Goal: Communication & Community: Answer question/provide support

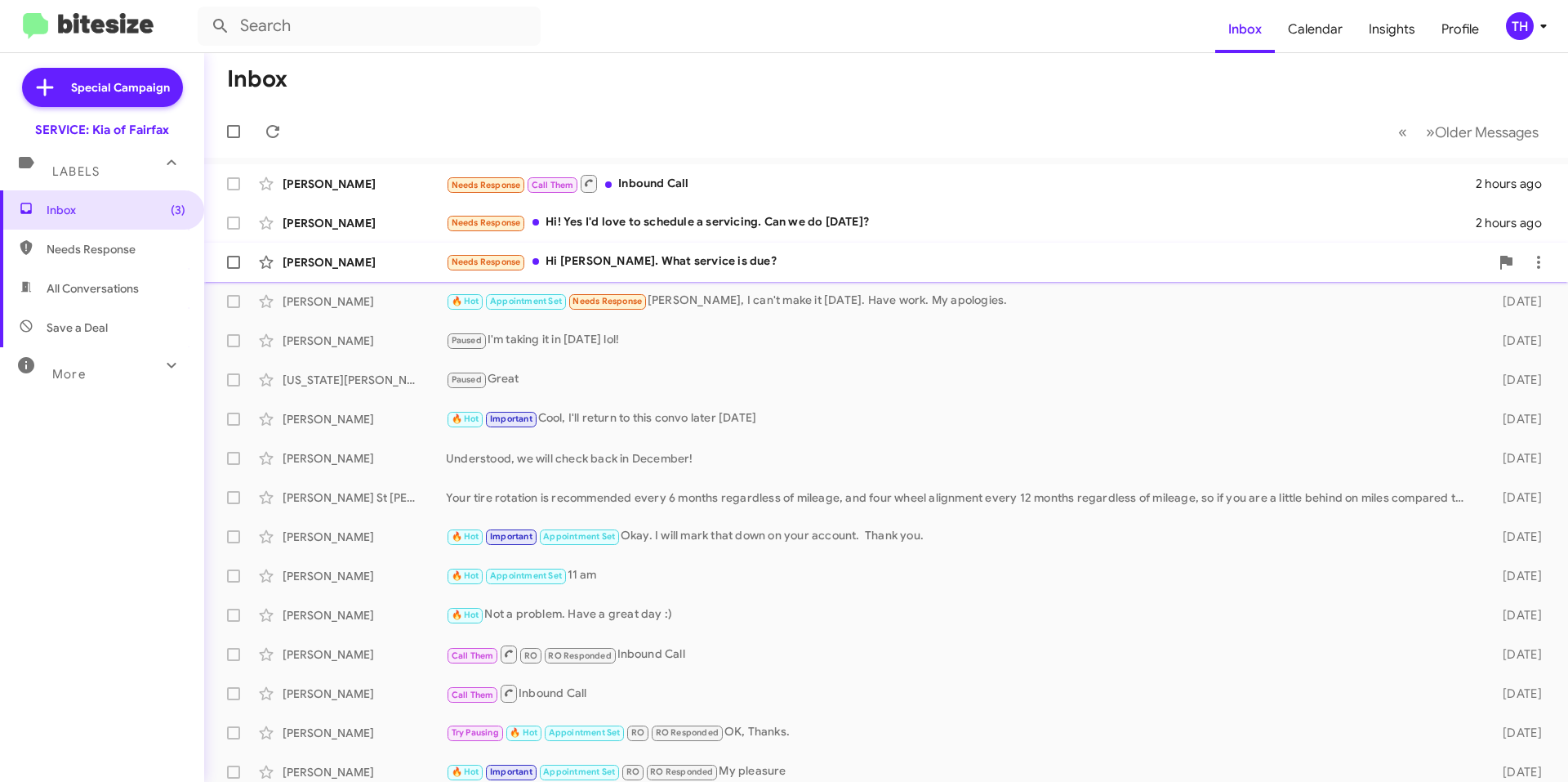
click at [821, 262] on div "Needs Response Hi [PERSON_NAME]. What service is due?" at bounding box center [967, 262] width 1044 height 19
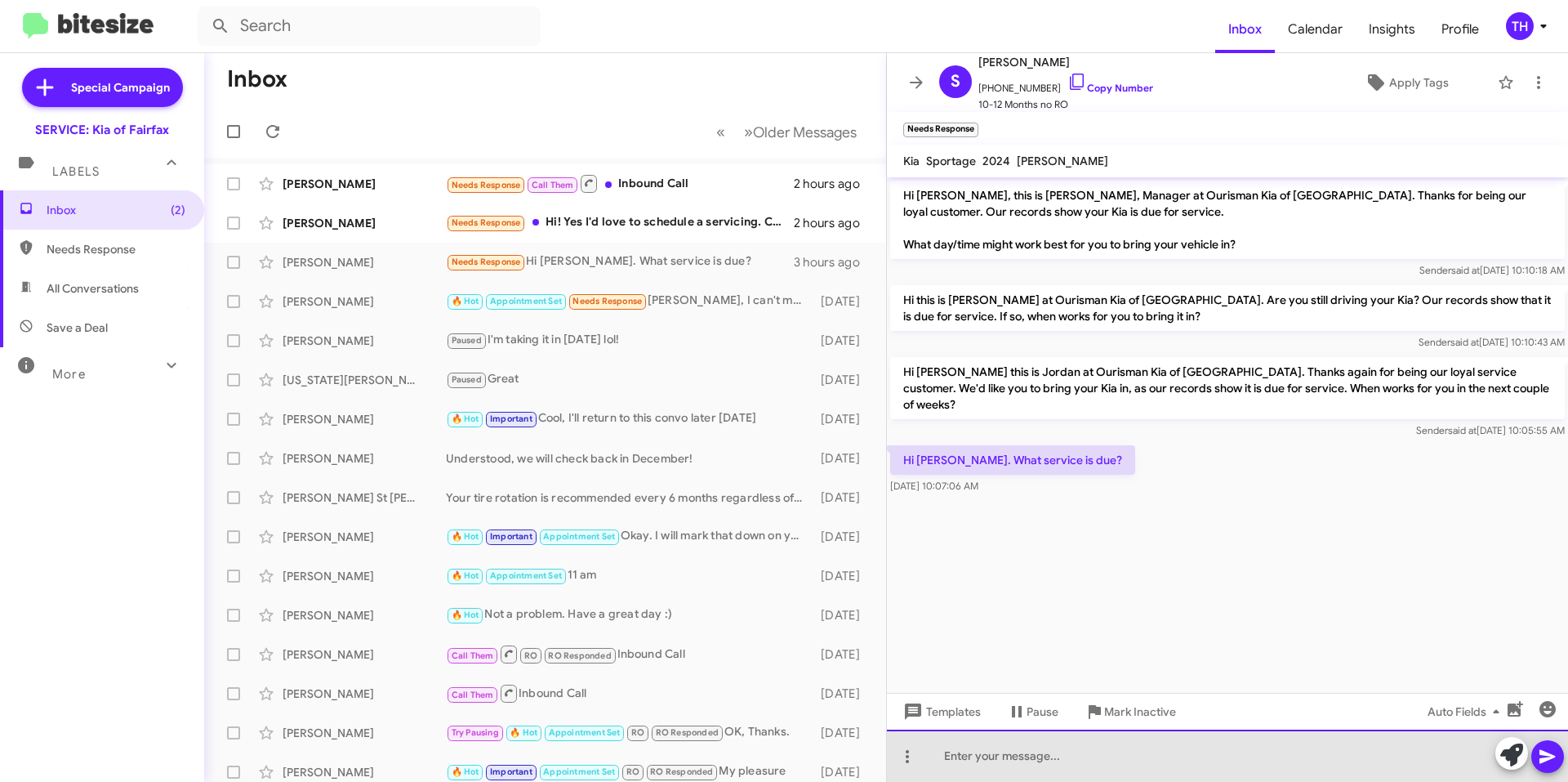
click at [1054, 759] on div at bounding box center [1227, 755] width 681 height 53
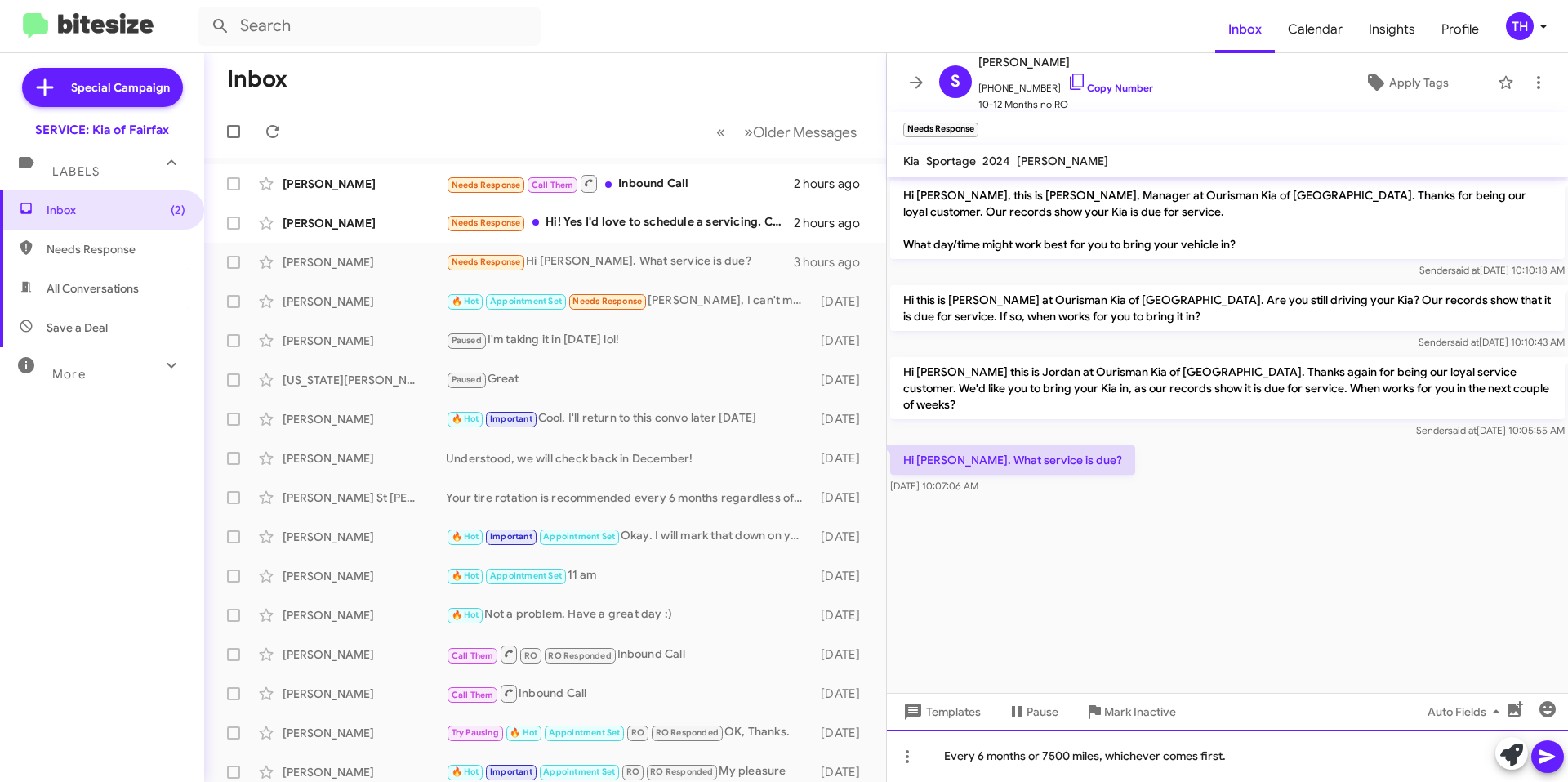
click at [1274, 763] on div "Every 6 months or 7500 miles, whichever comes first." at bounding box center [1227, 755] width 681 height 53
click at [1371, 756] on div "Every 6 months or 7500 miles, whichever comes first you are due for your basica…" at bounding box center [1227, 755] width 681 height 53
click at [1463, 757] on div "Every 6 months or 7500 miles, whichever comes first you are due for your basic …" at bounding box center [1227, 755] width 681 height 53
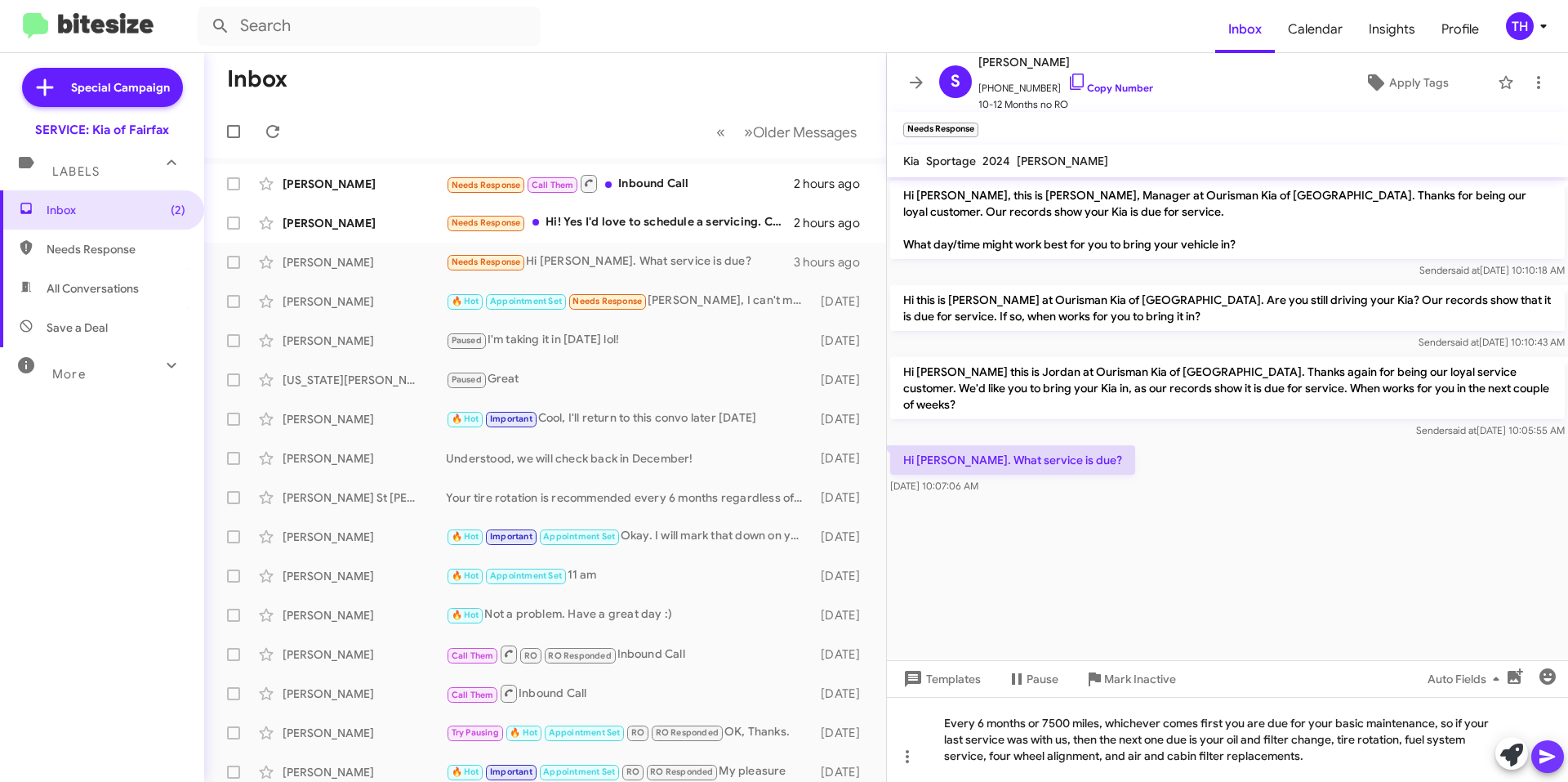
click at [1546, 764] on icon at bounding box center [1548, 756] width 20 height 20
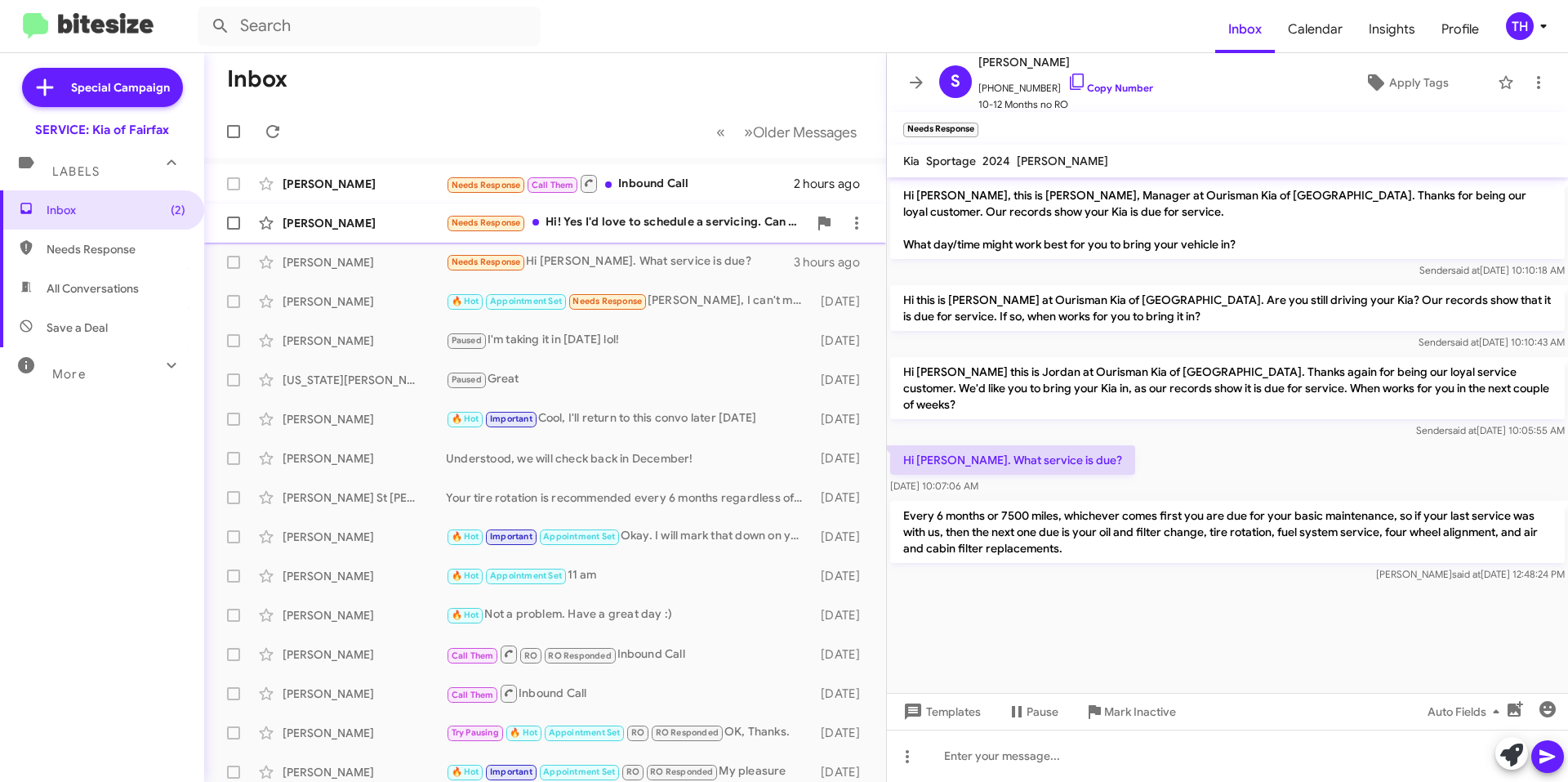
click at [586, 218] on div "Needs Response Hi! Yes I'd love to schedule a servicing. Can we do [DATE]?" at bounding box center [626, 222] width 362 height 19
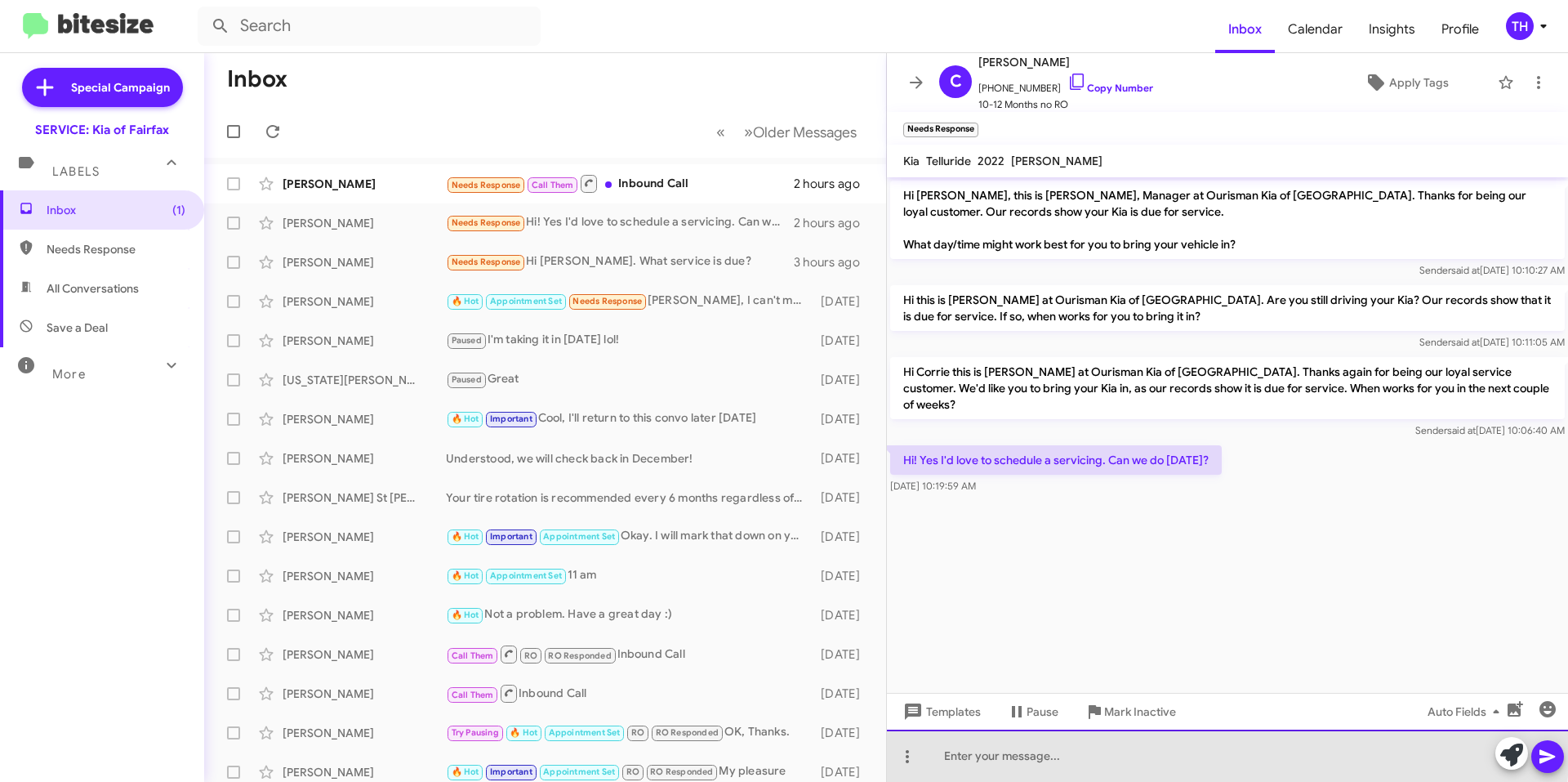
click at [1063, 748] on div at bounding box center [1227, 755] width 681 height 53
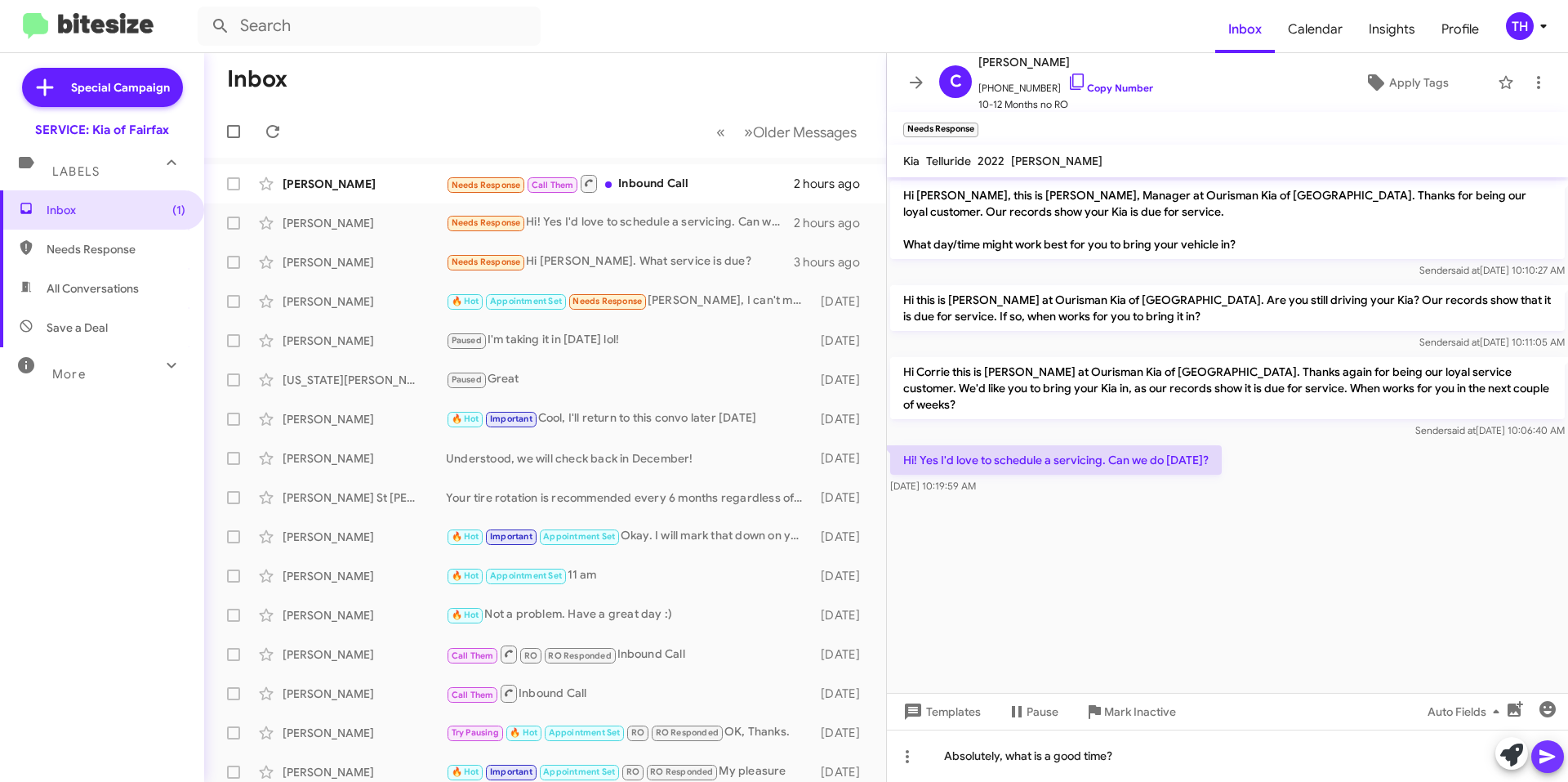
click at [1557, 763] on icon at bounding box center [1548, 756] width 20 height 20
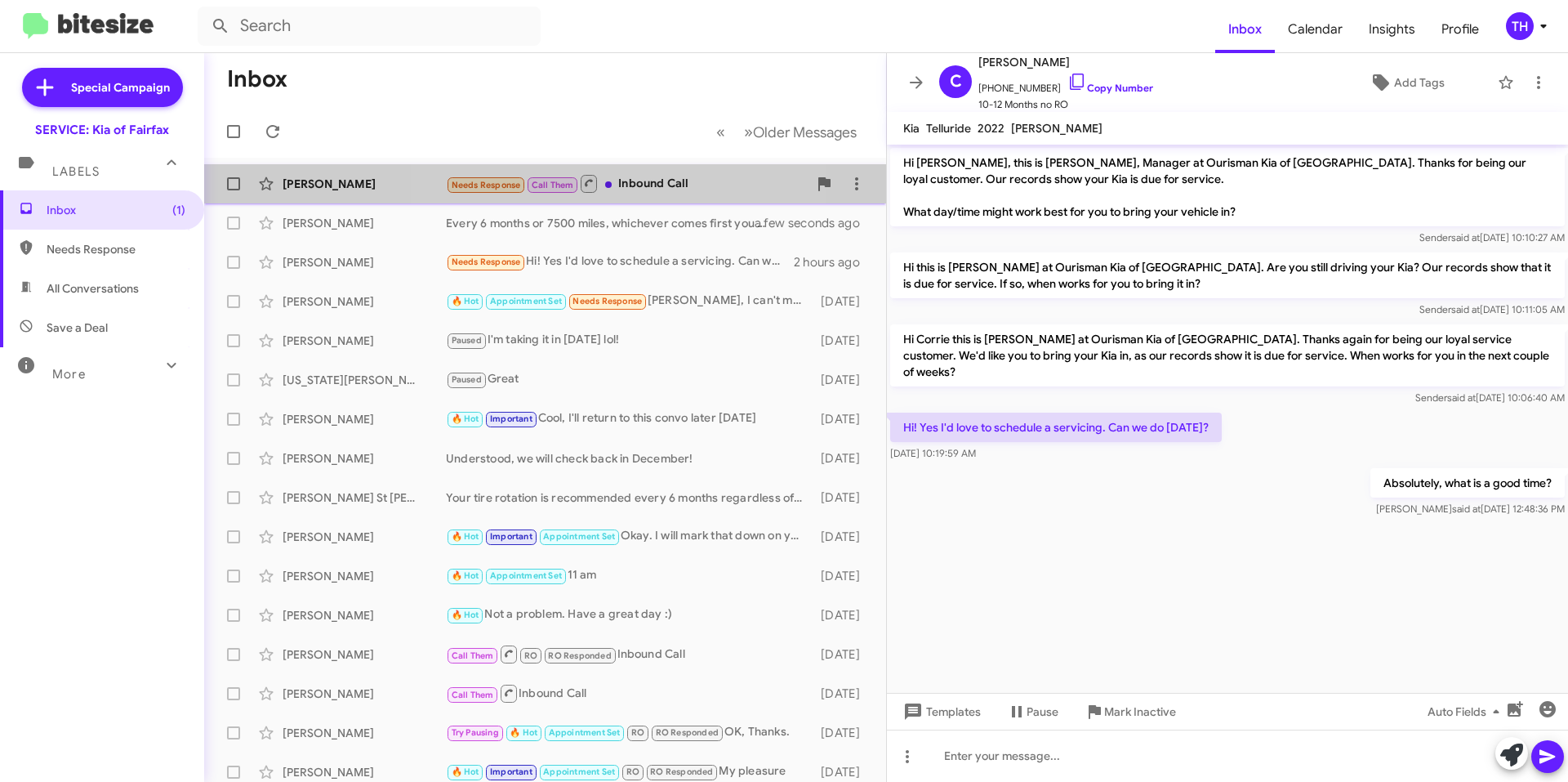
click at [616, 169] on div "[PERSON_NAME] Needs Response Call Them Inbound Call 2 hours ago" at bounding box center [545, 183] width 656 height 33
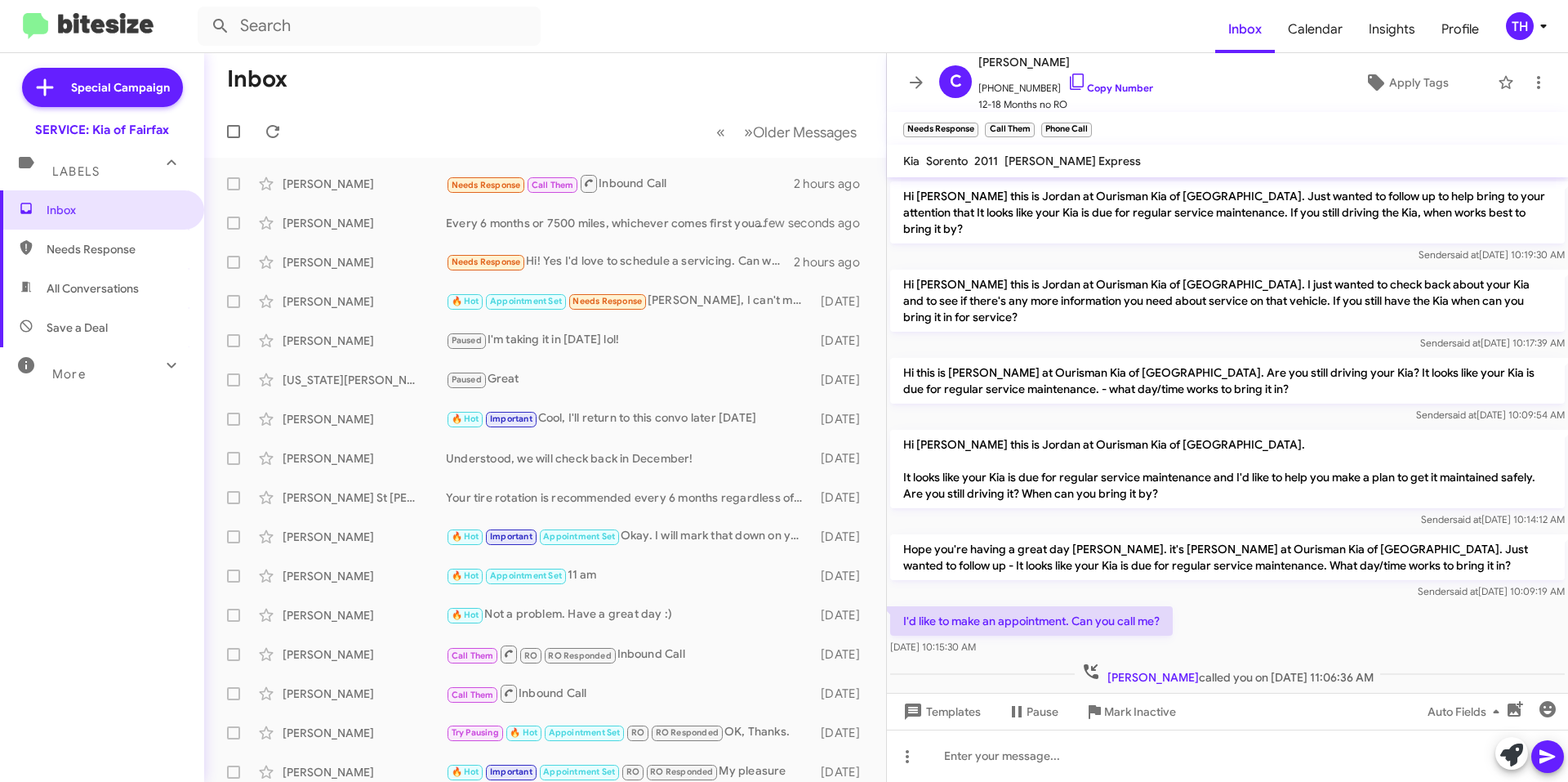
scroll to position [931, 0]
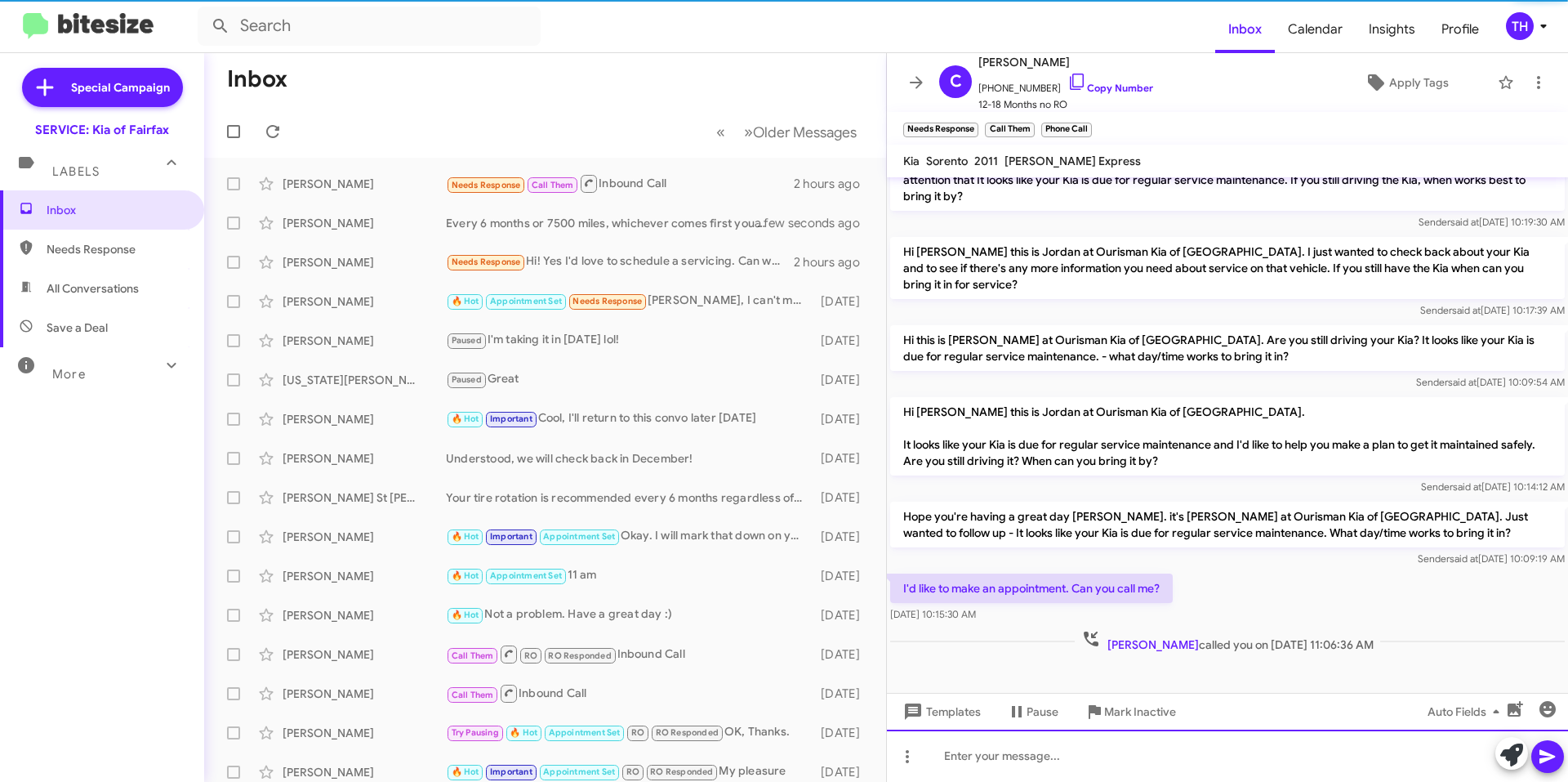
click at [1025, 760] on div at bounding box center [1227, 755] width 681 height 53
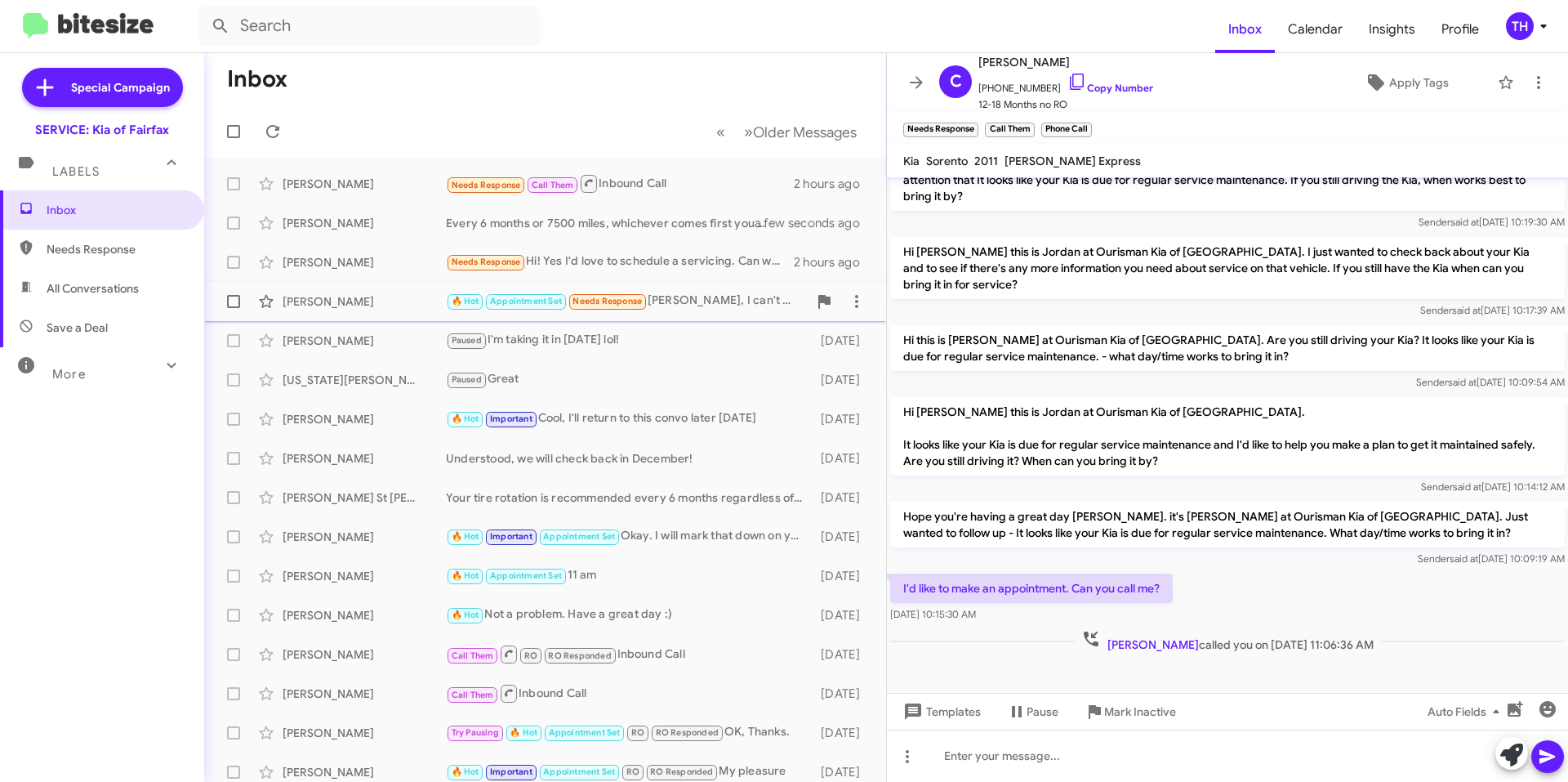
click at [736, 308] on div "🔥 Hot Appointment Set Needs Response [PERSON_NAME], I can't make it [DATE]. Hav…" at bounding box center [626, 300] width 362 height 19
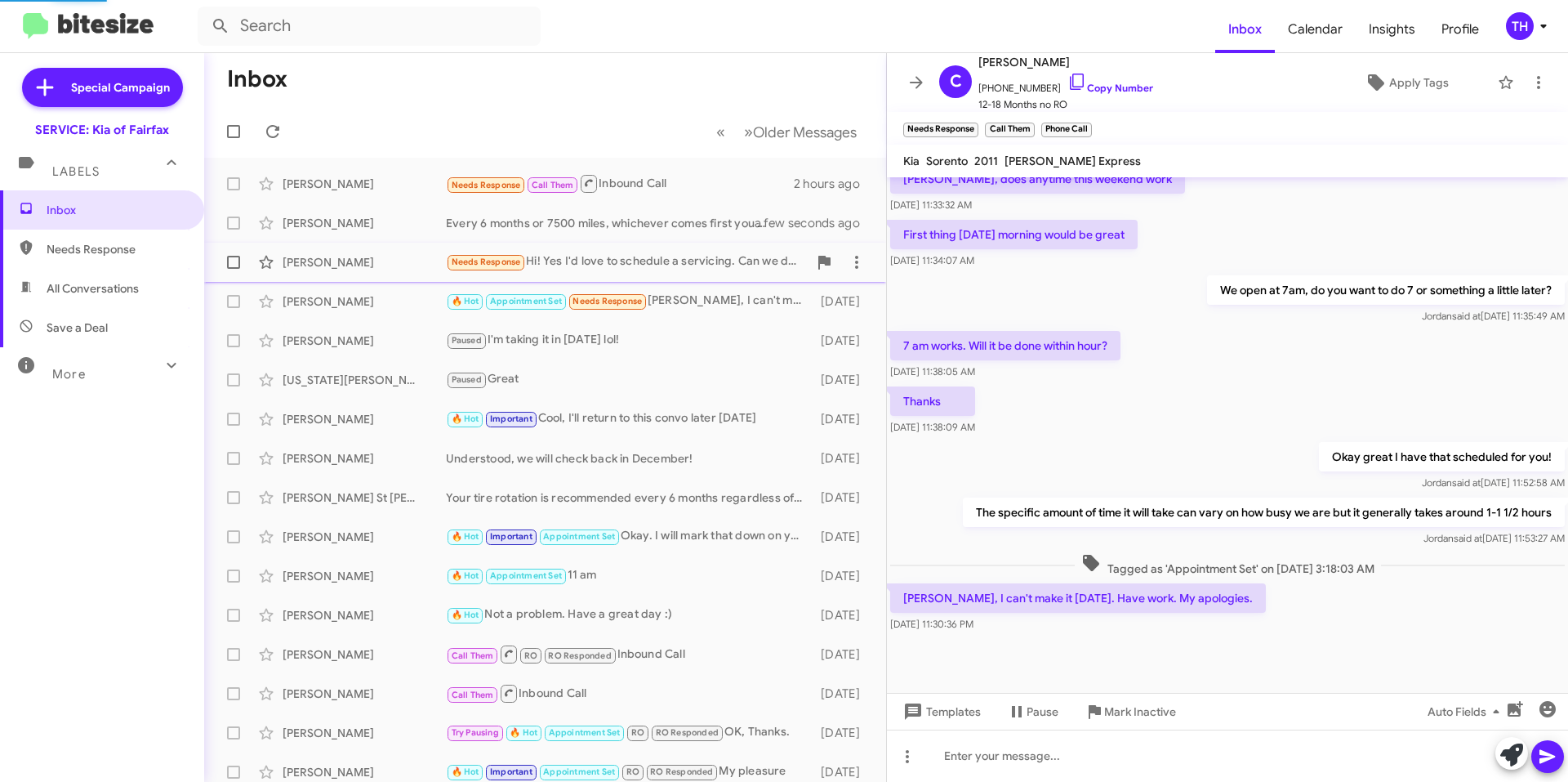
scroll to position [474, 0]
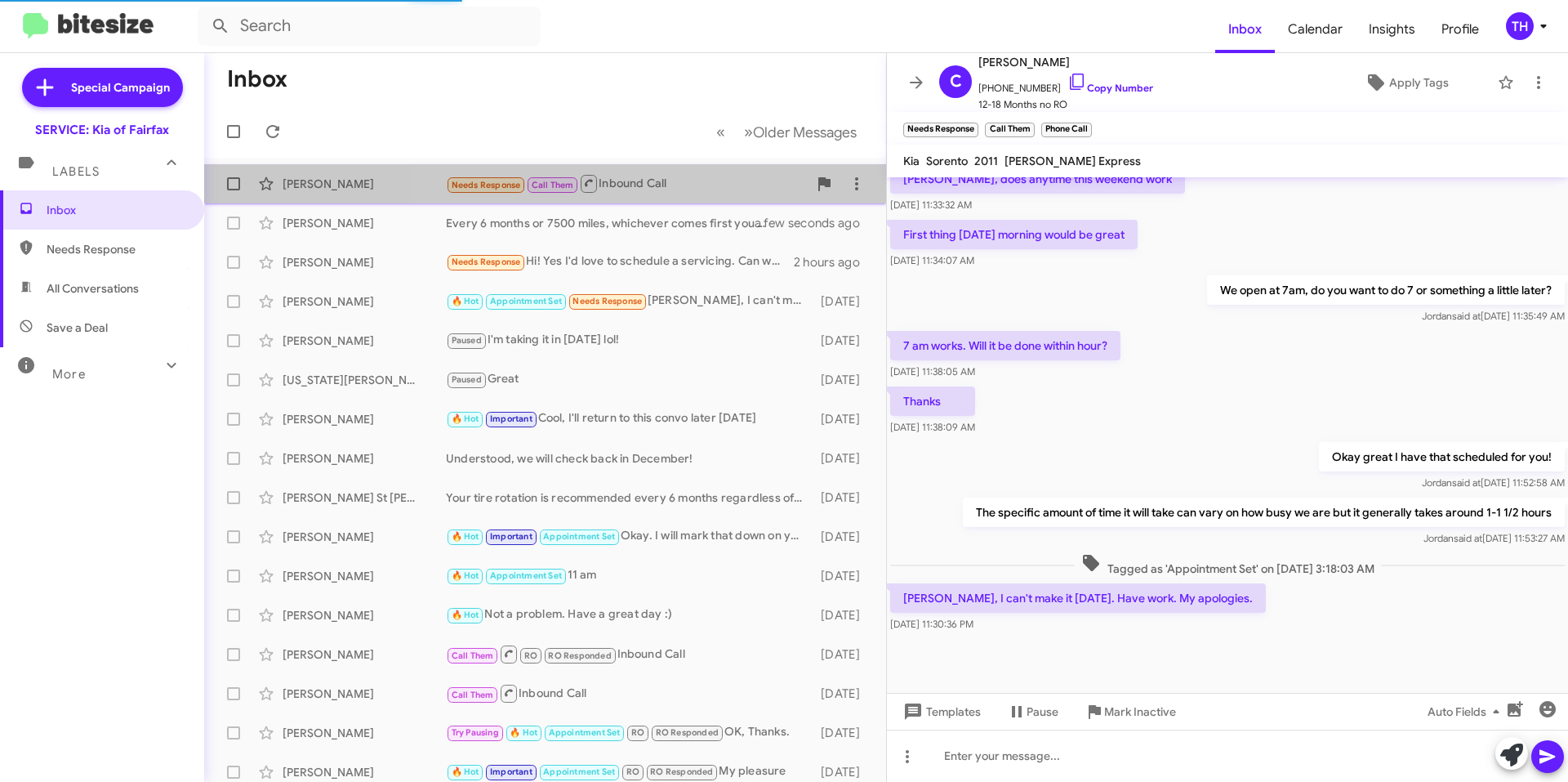
click at [670, 184] on div "Needs Response Call Them Inbound Call" at bounding box center [626, 183] width 362 height 21
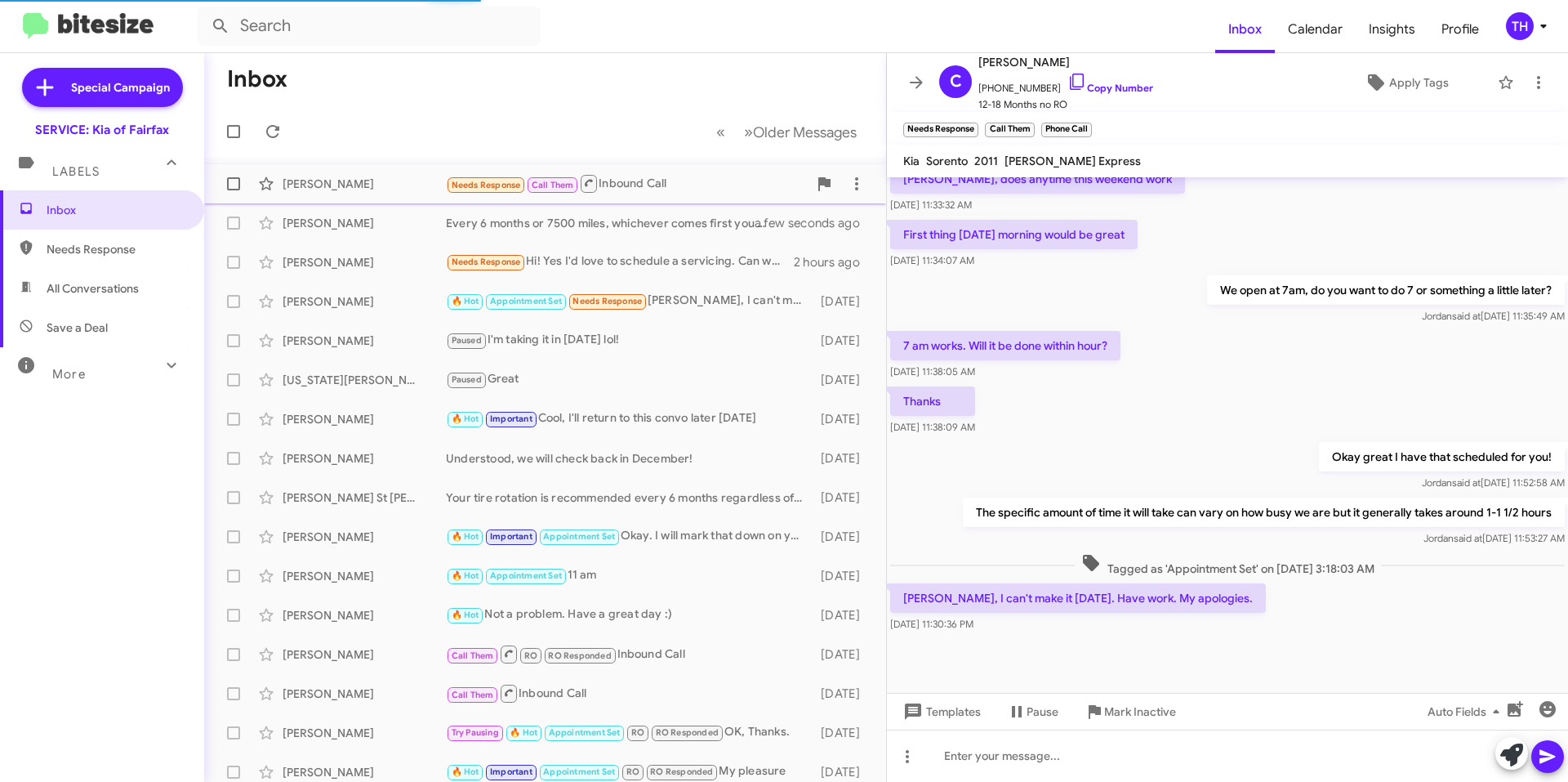
scroll to position [931, 0]
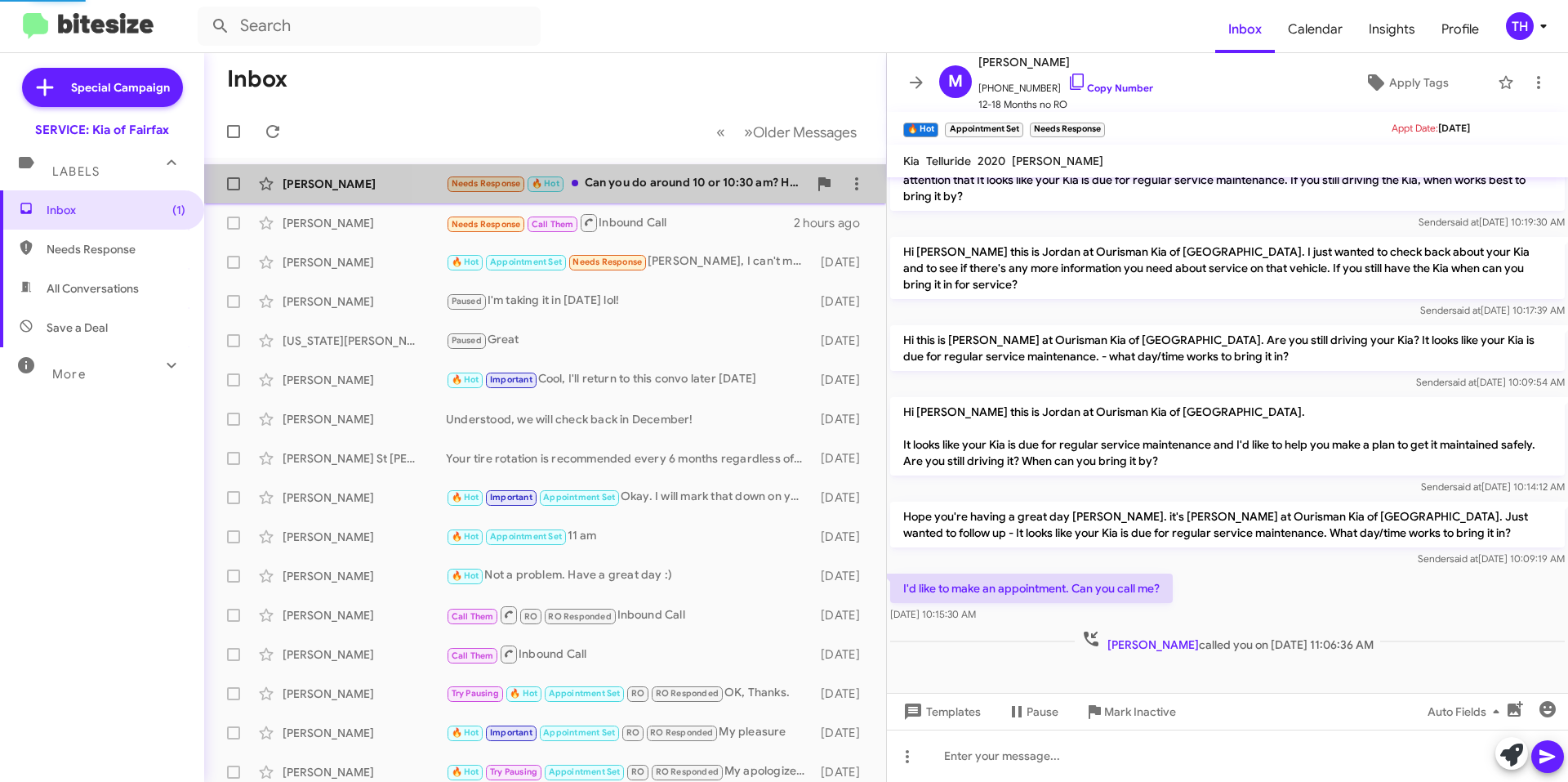
click at [642, 187] on div "Needs Response 🔥 Hot Can you do around 10 or 10:30 am? How long will it take?" at bounding box center [626, 183] width 362 height 19
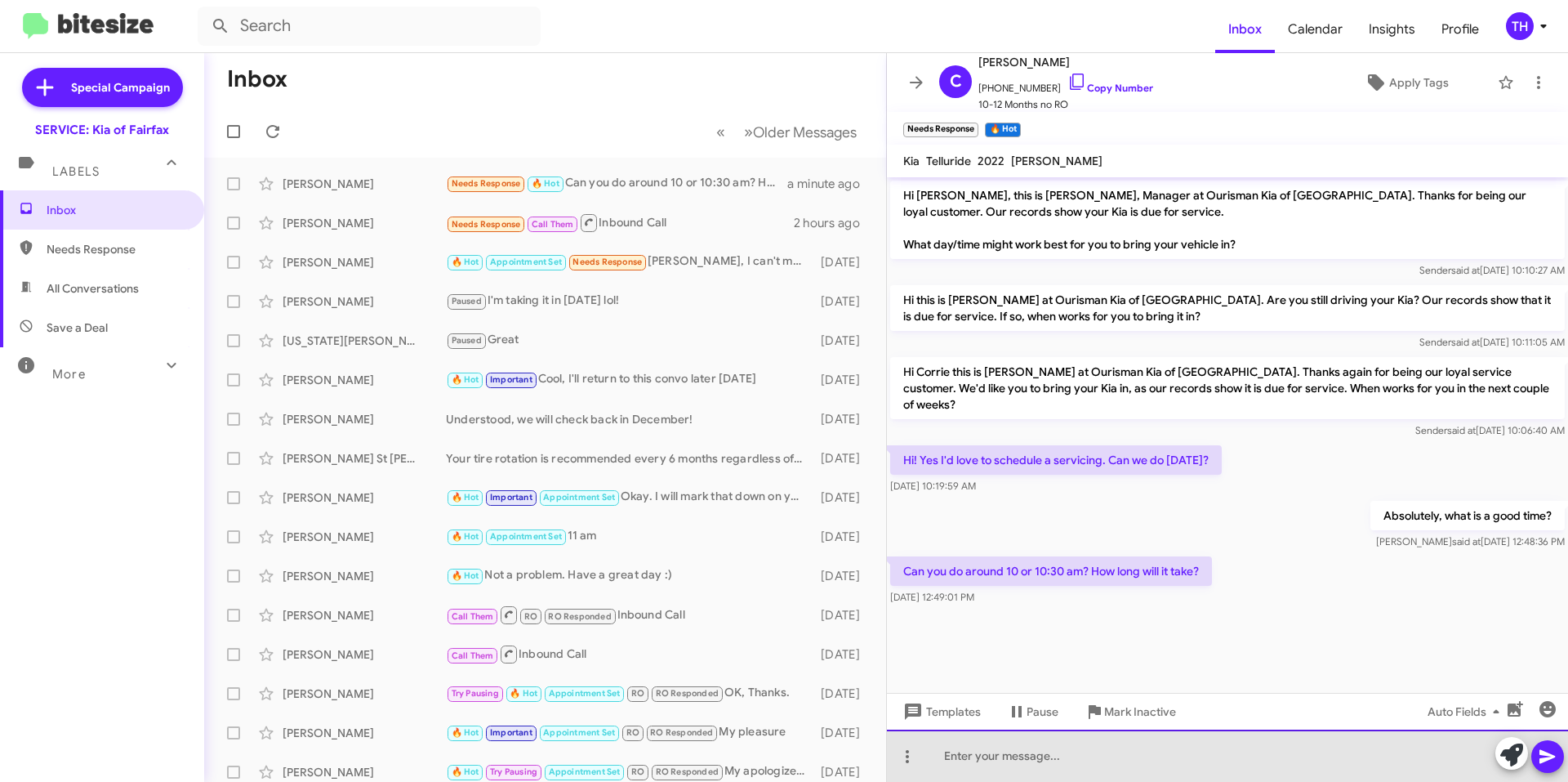
click at [1117, 754] on div at bounding box center [1227, 755] width 681 height 53
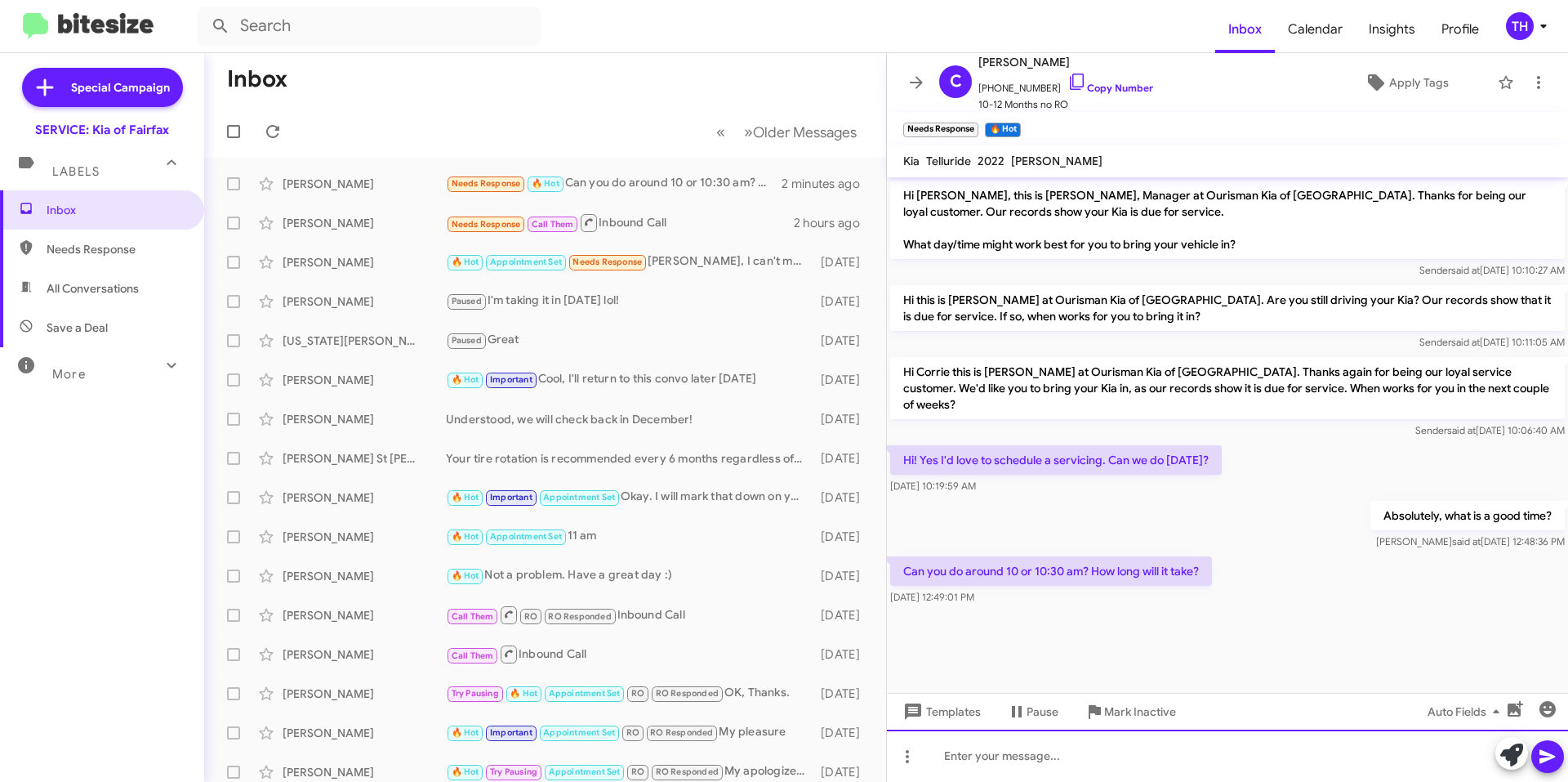
click at [1066, 755] on div at bounding box center [1227, 755] width 681 height 53
click at [1547, 748] on icon at bounding box center [1548, 756] width 20 height 20
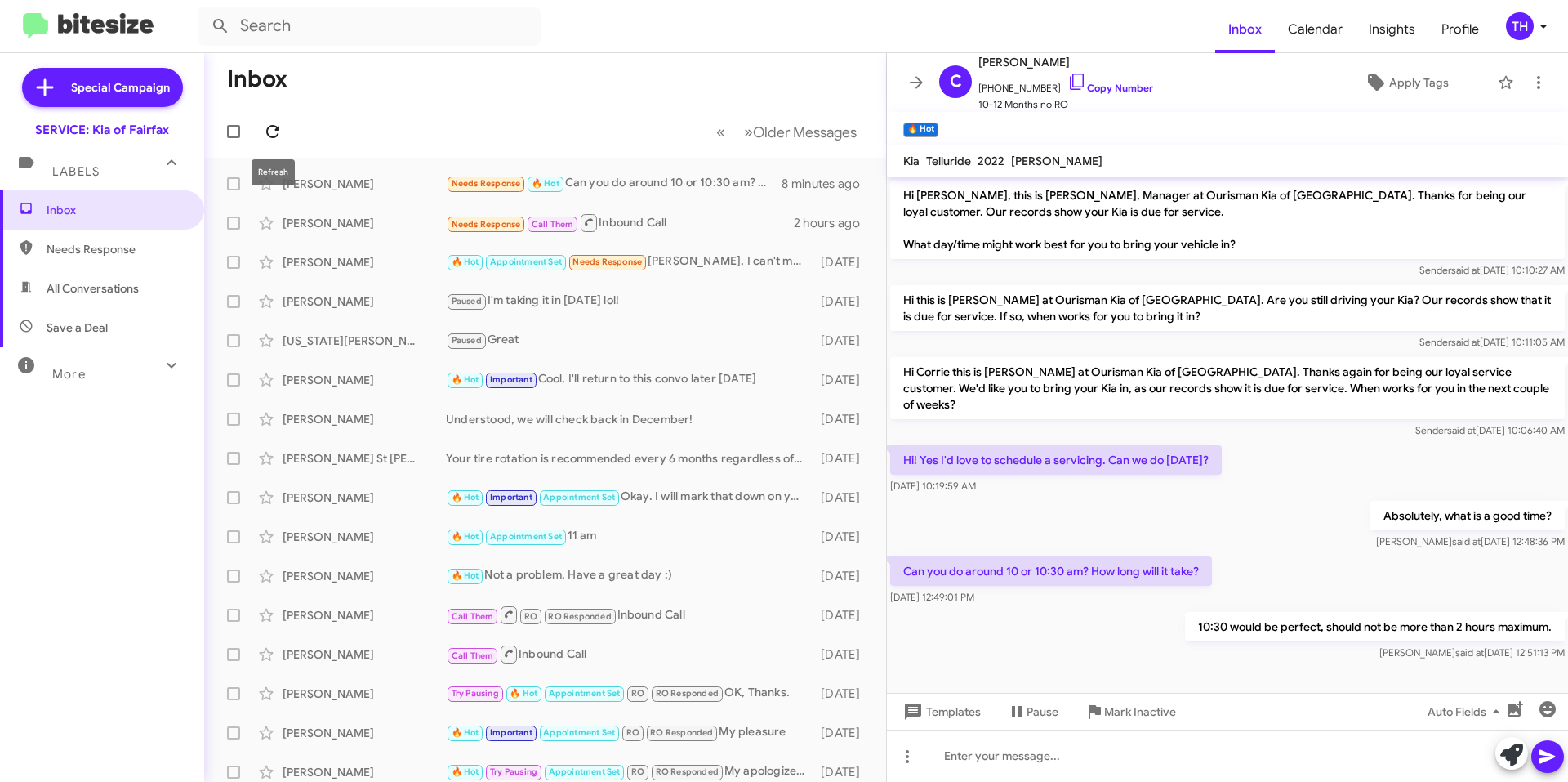
click at [270, 141] on icon at bounding box center [273, 132] width 20 height 20
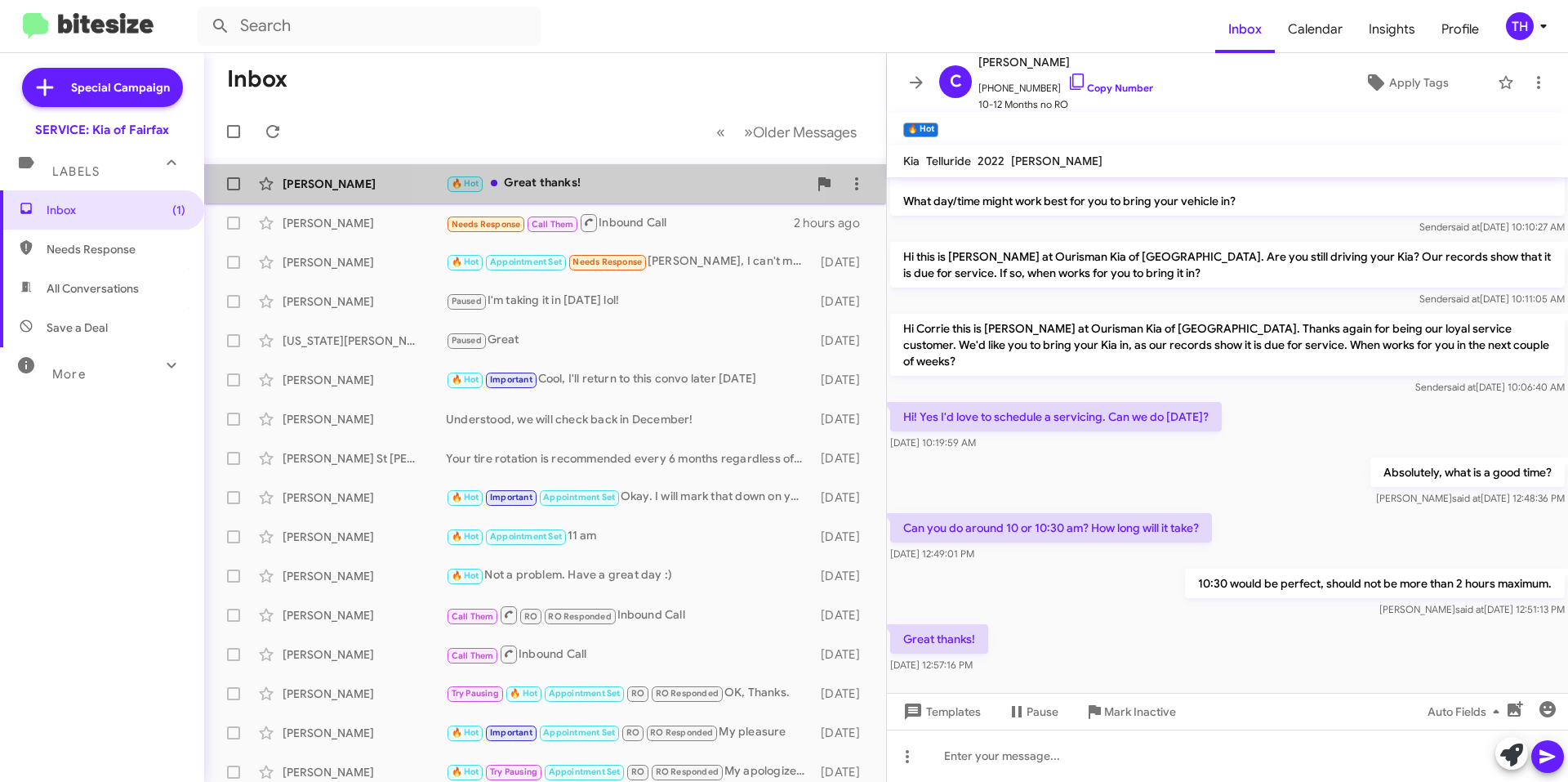
click at [608, 187] on div "🔥 Hot Great thanks!" at bounding box center [626, 183] width 362 height 19
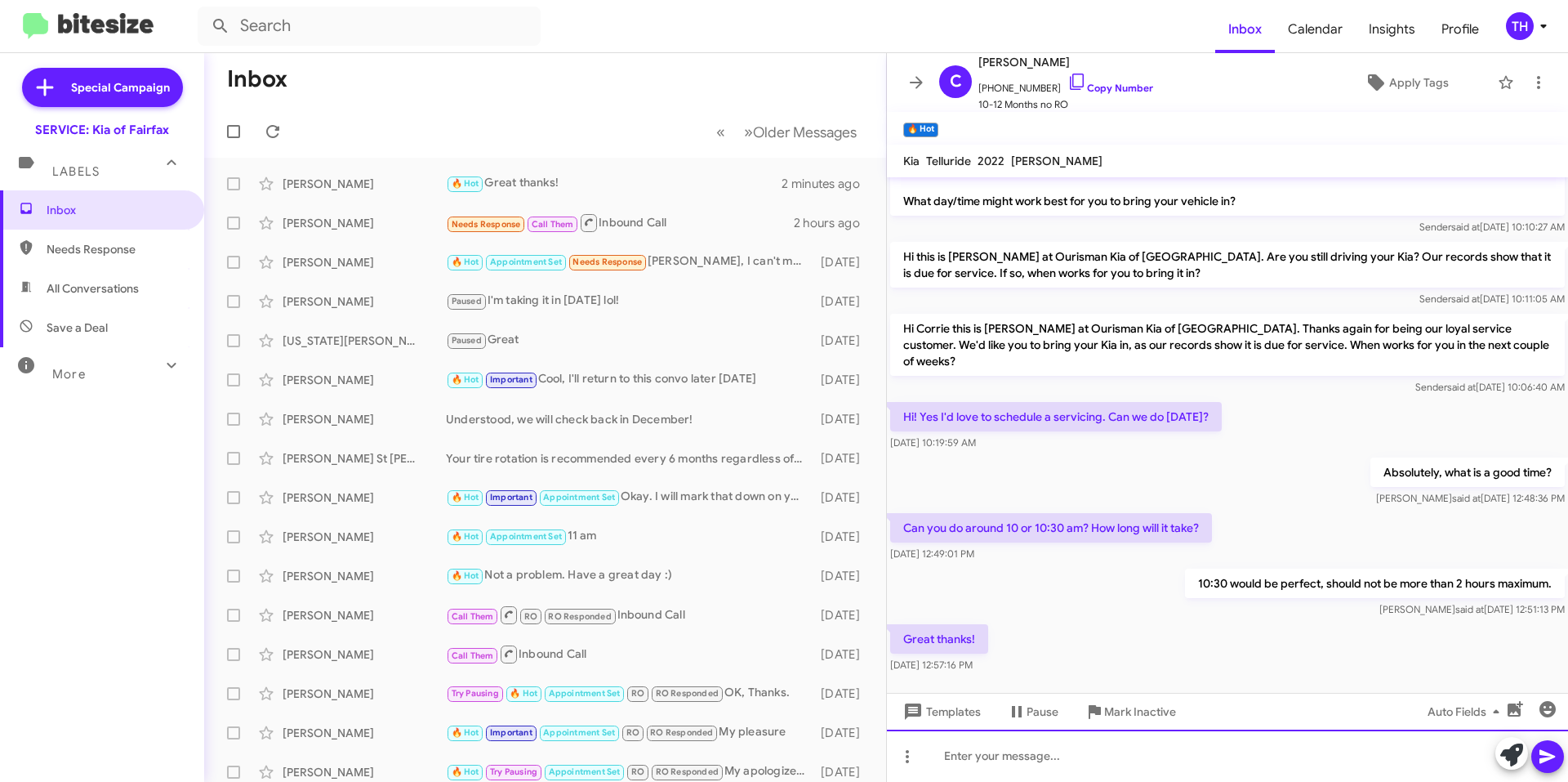
click at [1066, 752] on div at bounding box center [1227, 755] width 681 height 53
click at [272, 131] on icon at bounding box center [273, 132] width 20 height 20
